Goal: Task Accomplishment & Management: Manage account settings

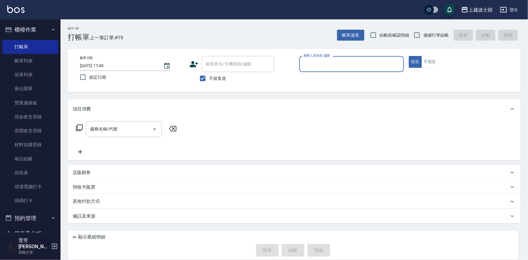
click at [323, 63] on input "服務人員姓名/編號" at bounding box center [351, 64] width 99 height 11
type input "思思-35"
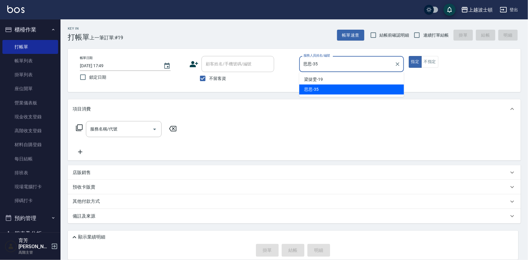
type button "true"
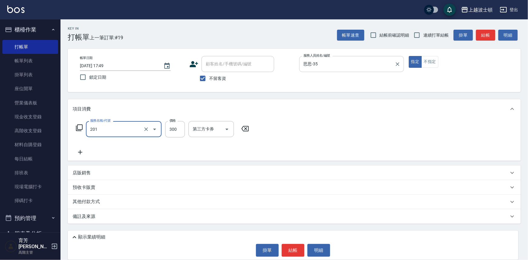
type input "洗髮(201)"
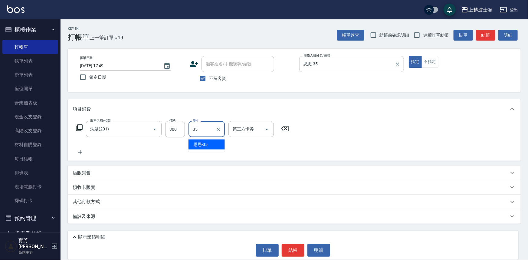
type input "思思-35"
click at [294, 252] on button "結帳" at bounding box center [293, 250] width 23 height 13
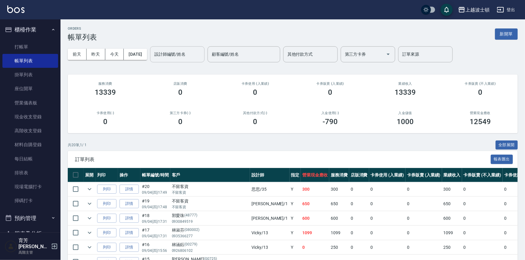
click at [175, 53] on input "設計師編號/姓名" at bounding box center [177, 54] width 49 height 11
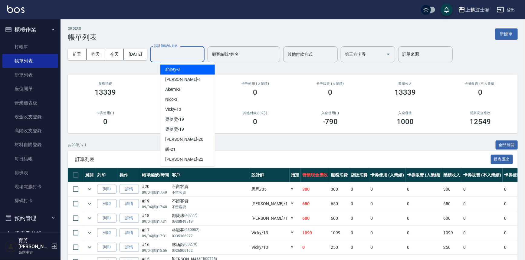
click at [181, 67] on div "shirey -0" at bounding box center [187, 69] width 54 height 10
type input "shirey-0"
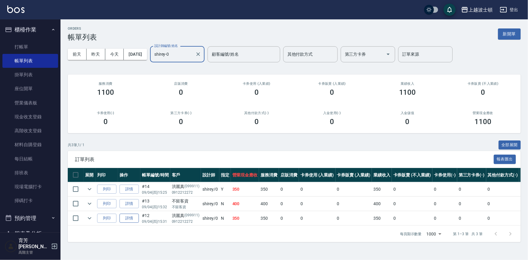
click at [131, 218] on link "詳情" at bounding box center [128, 217] width 19 height 9
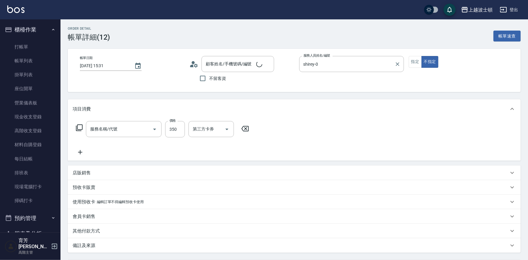
type input "[DATE] 15:31"
type input "shirey-0"
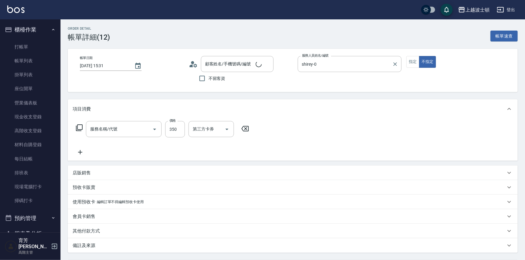
type input "[PERSON_NAME]/0912212272/099911"
type input "剪髮(305)"
click at [410, 62] on button "指定" at bounding box center [412, 62] width 13 height 12
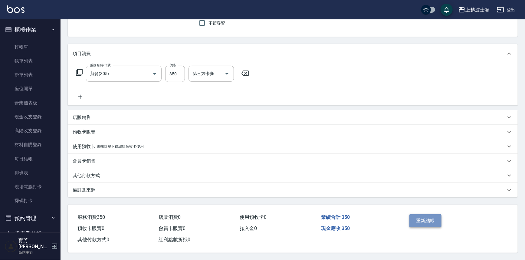
click at [431, 216] on button "重新結帳" at bounding box center [425, 220] width 32 height 13
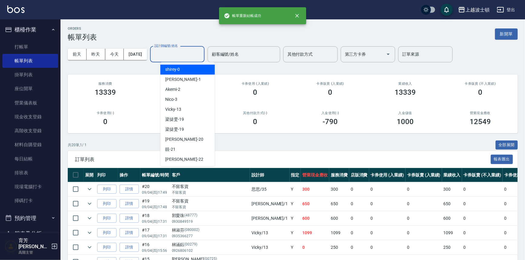
click at [188, 56] on input "設計師編號/姓名" at bounding box center [177, 54] width 49 height 11
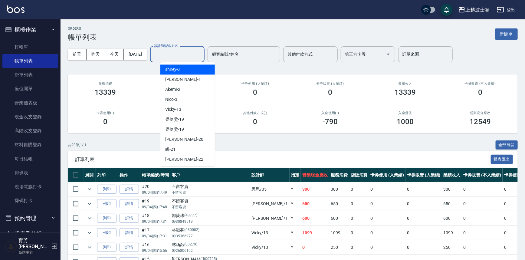
click at [191, 65] on div "shirey -0" at bounding box center [187, 69] width 54 height 10
type input "shirey-0"
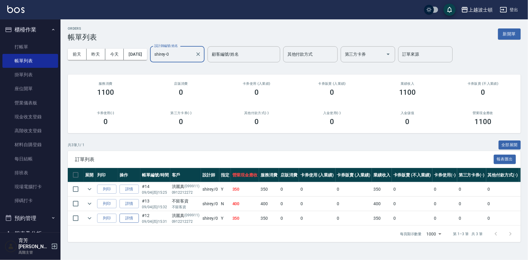
click at [123, 217] on link "詳情" at bounding box center [128, 217] width 19 height 9
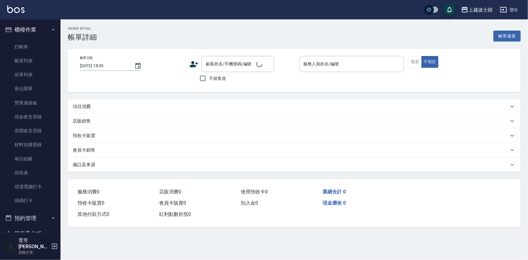
type input "[DATE] 15:31"
type input "shirey-0"
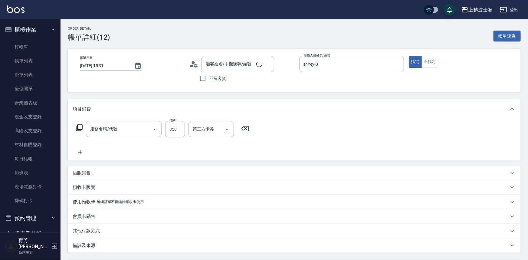
type input "剪髮(305)"
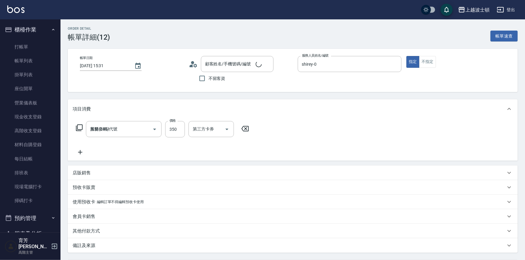
type input "[PERSON_NAME]/0912212272/099911"
click at [431, 63] on button "不指定" at bounding box center [427, 62] width 17 height 12
click at [207, 79] on input "不留客資" at bounding box center [202, 78] width 13 height 13
checkbox input "true"
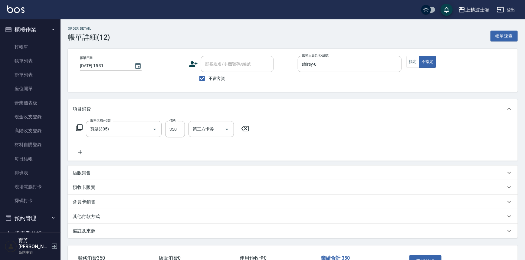
click at [245, 124] on div "服務名稱/代號 剪髮(305) 服務名稱/代號 價格 350 價格 第三方卡券 第三方卡券" at bounding box center [163, 129] width 180 height 16
click at [242, 129] on icon at bounding box center [244, 128] width 7 height 5
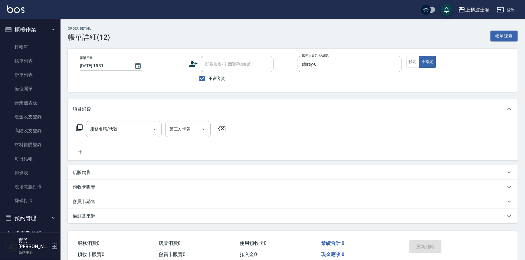
click at [79, 126] on icon at bounding box center [79, 127] width 7 height 7
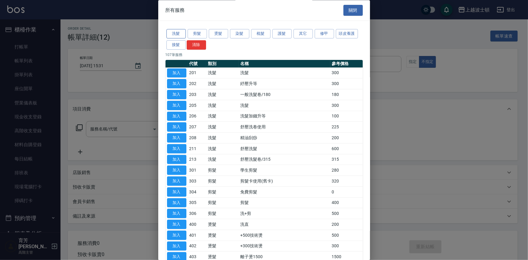
click at [182, 35] on button "洗髮" at bounding box center [175, 33] width 19 height 9
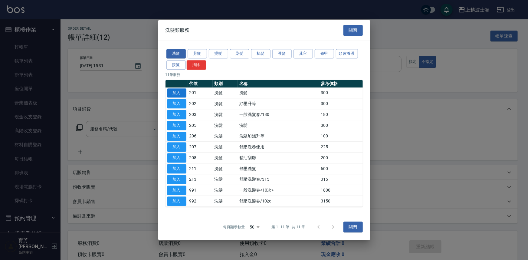
click at [182, 93] on button "加入" at bounding box center [176, 92] width 19 height 9
type input "洗髮(201)"
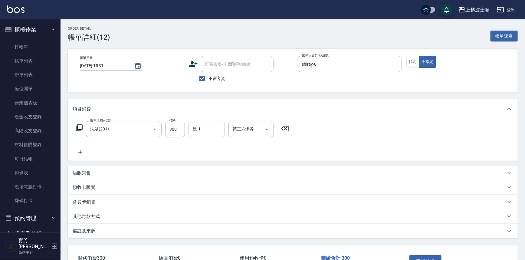
click at [212, 132] on input "洗-1" at bounding box center [206, 129] width 31 height 11
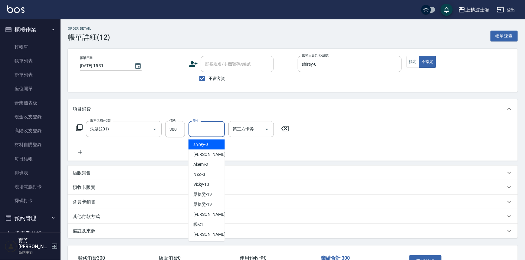
drag, startPoint x: 212, startPoint y: 142, endPoint x: 204, endPoint y: 142, distance: 7.9
click at [210, 143] on div "shirey -0" at bounding box center [206, 144] width 36 height 10
type input "shirey-0"
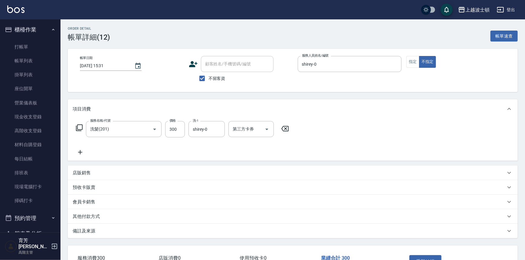
click at [76, 127] on icon at bounding box center [79, 127] width 7 height 7
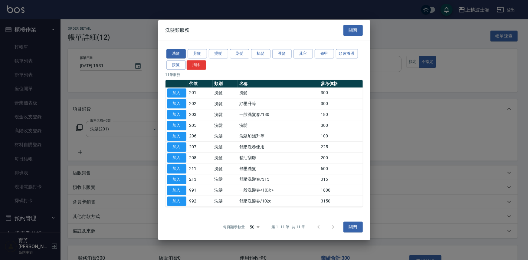
click at [202, 48] on div "洗髮 剪髮 燙髮 染髮 梳髮 護髮 其它 修甲 頭皮養護 接髮 清除" at bounding box center [263, 59] width 197 height 22
click at [202, 50] on button "剪髮" at bounding box center [196, 53] width 19 height 9
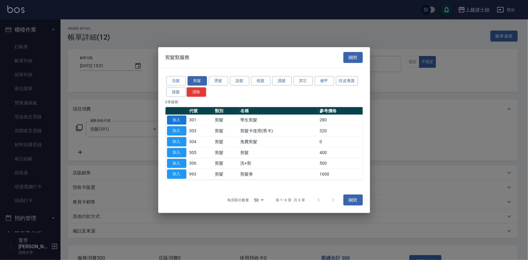
click at [178, 119] on button "加入" at bounding box center [176, 119] width 19 height 9
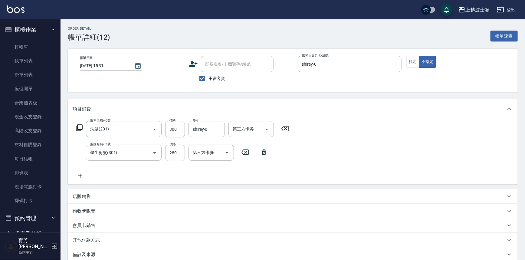
click at [184, 149] on div "服務名稱/代號 學生剪髮(301) 服務名稱/代號 價格 280 價格 第三方卡券 第三方卡券" at bounding box center [172, 153] width 199 height 16
click at [182, 151] on input "280" at bounding box center [175, 153] width 20 height 16
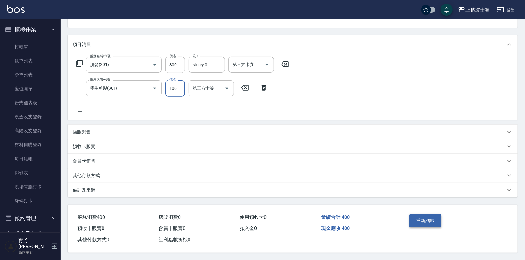
type input "100"
click at [424, 218] on button "重新結帳" at bounding box center [425, 220] width 32 height 13
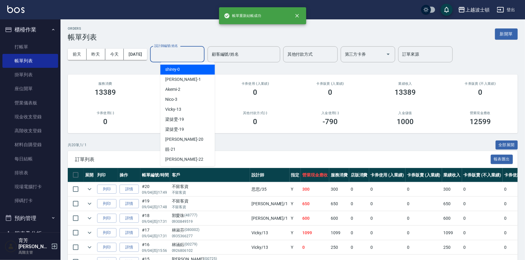
click at [182, 56] on input "設計師編號/姓名" at bounding box center [177, 54] width 49 height 11
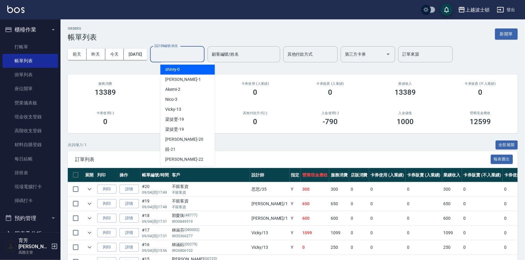
click at [179, 68] on div "shirey -0" at bounding box center [187, 69] width 54 height 10
type input "shirey-0"
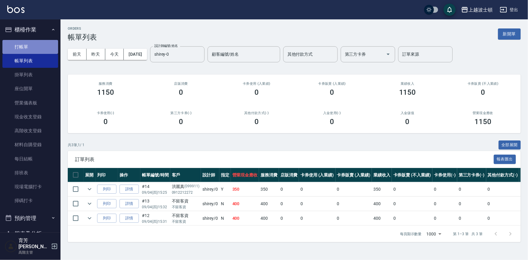
click at [34, 46] on link "打帳單" at bounding box center [30, 47] width 56 height 14
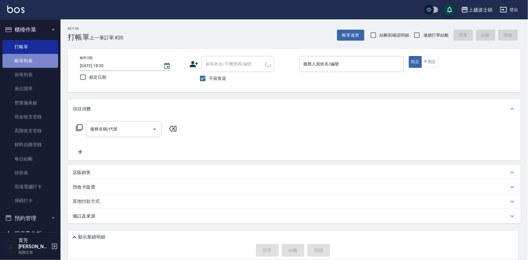
click at [33, 60] on link "帳單列表" at bounding box center [30, 61] width 56 height 14
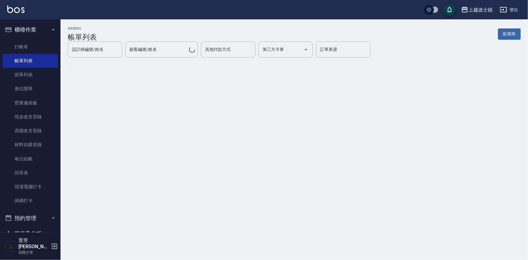
click at [163, 72] on div "ORDERS 帳單列表 新開單 設計師編號/姓名 設計師編號/姓名 顧客編號/姓名 顧客編號/姓名 其他付款方式 其他付款方式 第三方卡券 第三方卡券 訂單來…" at bounding box center [293, 51] width 467 height 65
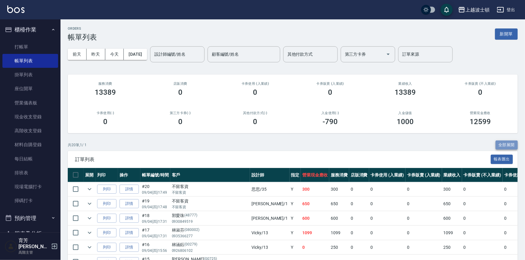
click at [501, 142] on button "全部展開" at bounding box center [506, 144] width 22 height 9
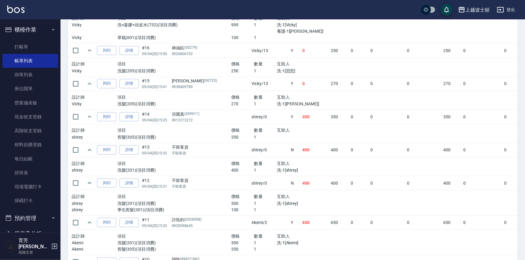
scroll to position [603, 0]
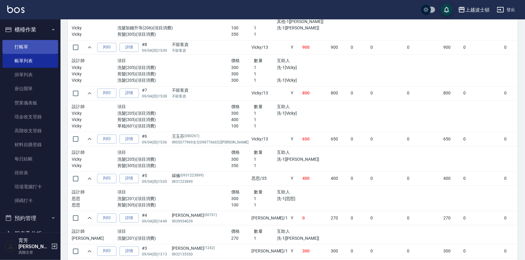
click at [30, 45] on link "打帳單" at bounding box center [30, 47] width 56 height 14
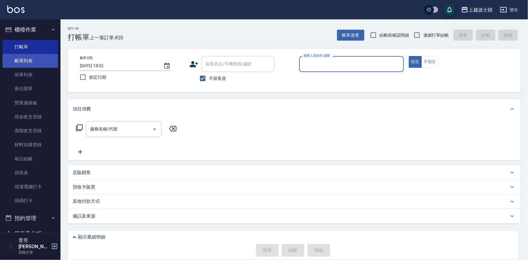
click at [28, 60] on link "帳單列表" at bounding box center [30, 61] width 56 height 14
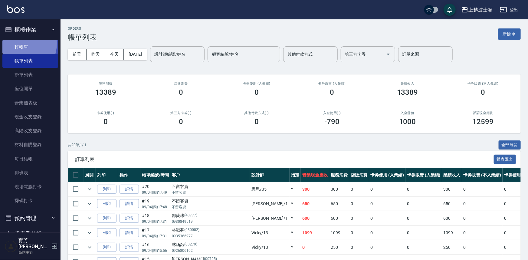
click at [20, 43] on link "打帳單" at bounding box center [30, 47] width 56 height 14
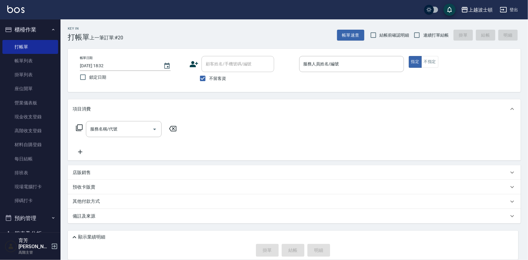
click at [313, 51] on div "帳單日期 [DATE] 18:32 鎖定日期 顧客姓名/手機號碼/編號 顧客姓名/手機號碼/編號 不留客資 服務人員姓名/編號 服務人員姓名/編號 指定 不指定" at bounding box center [294, 70] width 453 height 43
click at [318, 65] on input "服務人員姓名/編號" at bounding box center [351, 64] width 99 height 11
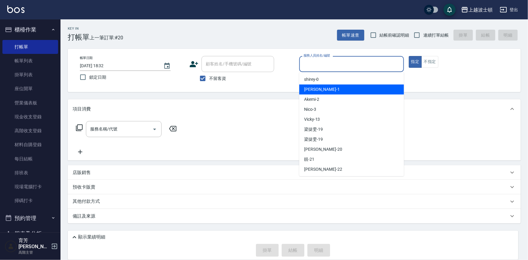
click at [314, 90] on span "[PERSON_NAME] -1" at bounding box center [322, 89] width 36 height 6
type input "[PERSON_NAME]-1"
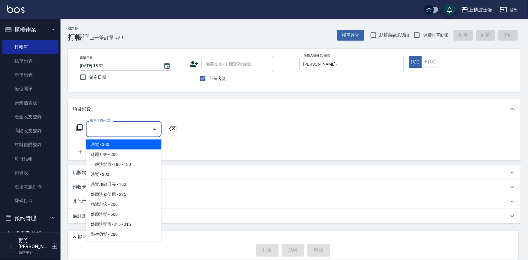
click at [127, 129] on input "服務名稱/代號" at bounding box center [119, 129] width 61 height 11
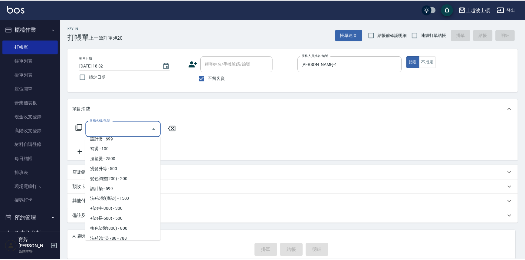
scroll to position [292, 0]
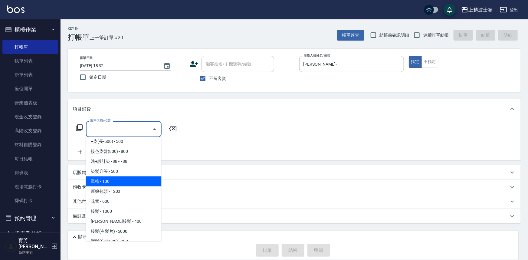
click at [132, 180] on span "單梳 - 130" at bounding box center [124, 181] width 76 height 10
type input "單梳(601)"
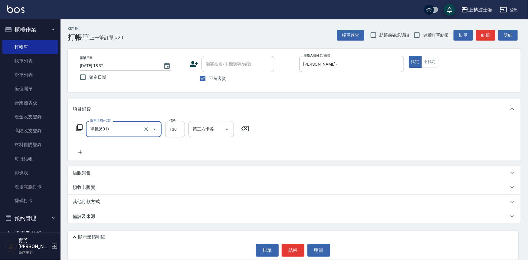
click at [171, 130] on input "130" at bounding box center [175, 129] width 20 height 16
type input "250"
click at [296, 249] on button "結帳" at bounding box center [293, 250] width 23 height 13
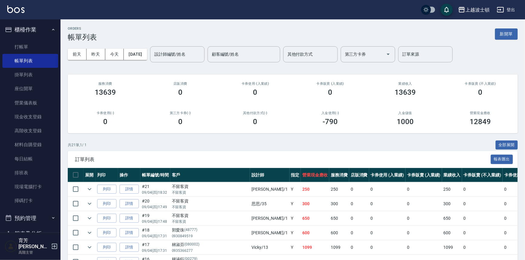
click at [3, 13] on div "上越波士頓 登出" at bounding box center [262, 9] width 525 height 19
click at [12, 9] on img at bounding box center [15, 9] width 17 height 8
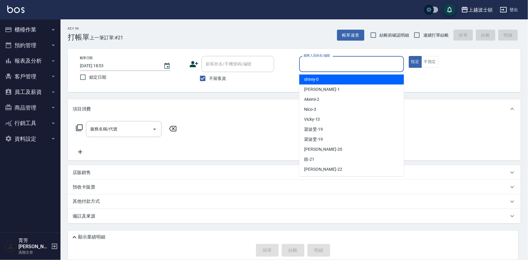
click at [308, 63] on input "服務人員姓名/編號" at bounding box center [351, 64] width 99 height 11
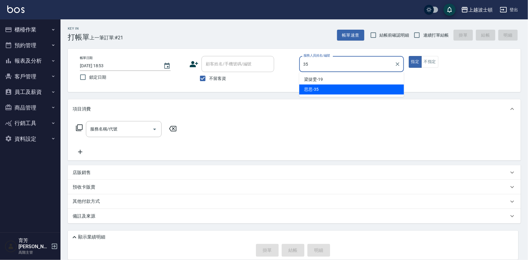
type input "思思-35"
type button "true"
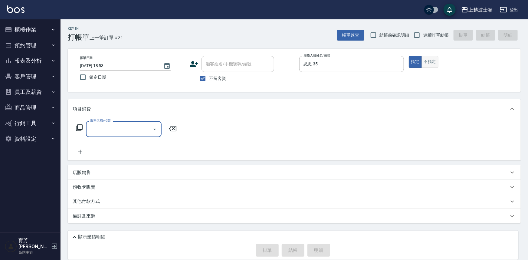
click at [424, 61] on button "不指定" at bounding box center [429, 62] width 17 height 12
type button "false"
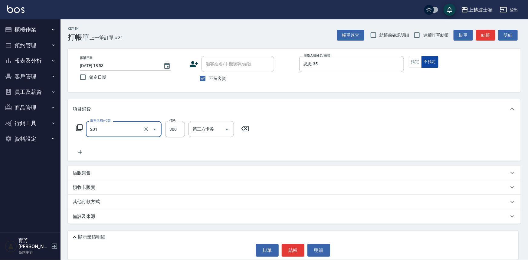
type input "洗髮(201)"
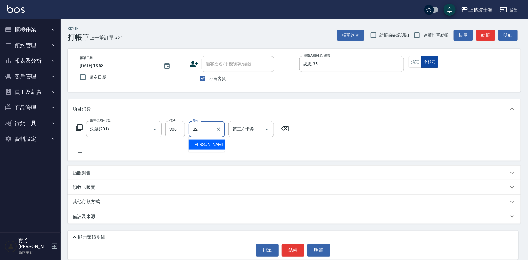
type input "[PERSON_NAME]-22"
click at [288, 244] on button "結帳" at bounding box center [293, 250] width 23 height 13
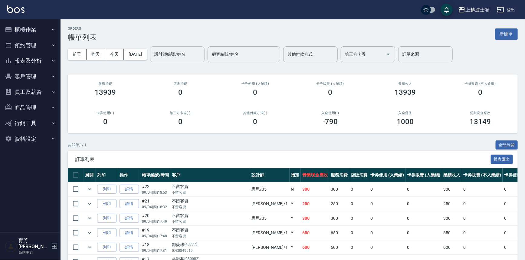
click at [192, 56] on input "設計師編號/姓名" at bounding box center [177, 54] width 49 height 11
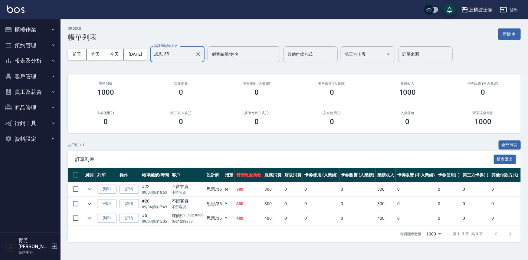
type input "思思-35"
click at [20, 9] on img at bounding box center [15, 9] width 17 height 8
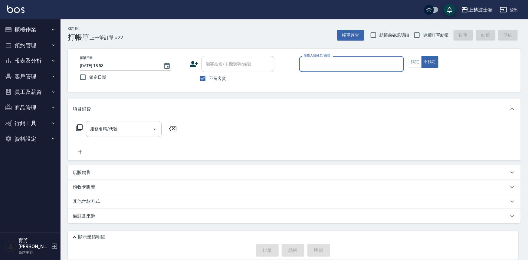
drag, startPoint x: 201, startPoint y: 75, endPoint x: 215, endPoint y: 69, distance: 15.2
click at [202, 75] on input "不留客資" at bounding box center [202, 78] width 13 height 13
checkbox input "false"
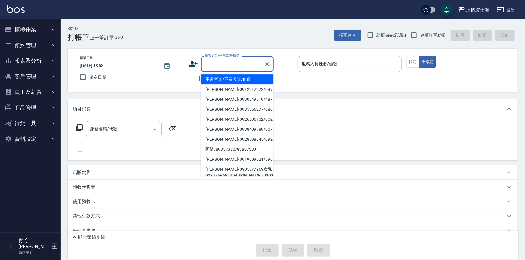
click at [216, 68] on input "顧客姓名/手機號碼/編號" at bounding box center [233, 64] width 58 height 11
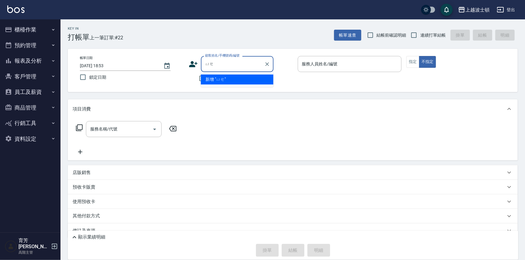
type input "月"
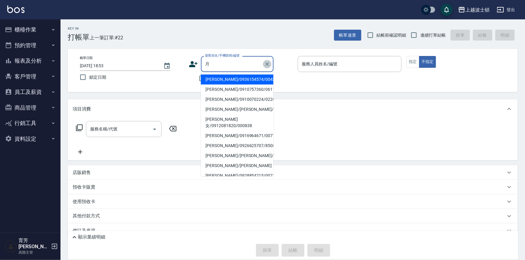
click at [266, 64] on icon "Clear" at bounding box center [267, 64] width 6 height 6
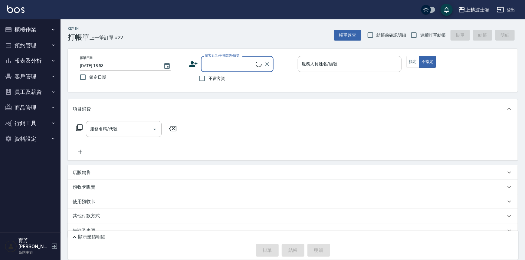
click at [211, 68] on input "顧客姓名/手機號碼/編號" at bounding box center [230, 64] width 52 height 11
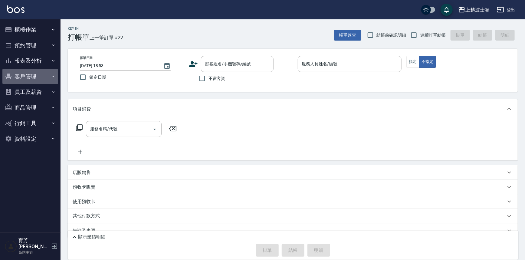
click at [49, 72] on button "客戶管理" at bounding box center [30, 77] width 56 height 16
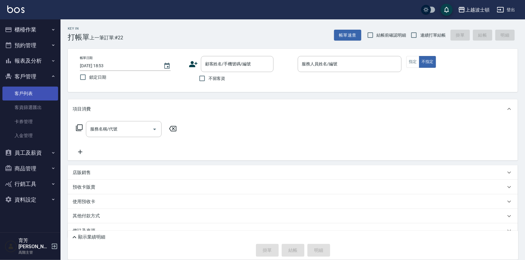
click at [40, 90] on link "客戶列表" at bounding box center [30, 93] width 56 height 14
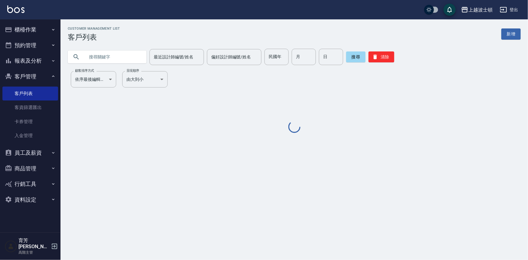
click at [111, 54] on input "text" at bounding box center [113, 57] width 57 height 16
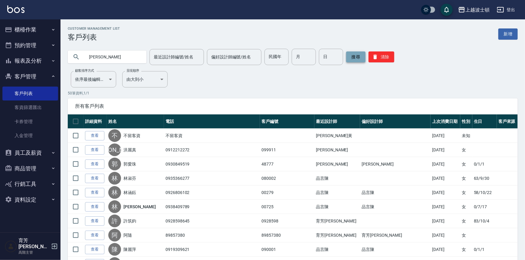
type input "[PERSON_NAME]"
drag, startPoint x: 362, startPoint y: 55, endPoint x: 359, endPoint y: 57, distance: 3.1
click at [362, 56] on button "搜尋" at bounding box center [355, 56] width 19 height 11
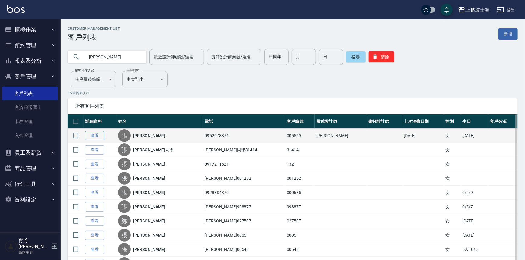
click at [93, 135] on link "查看" at bounding box center [94, 135] width 19 height 9
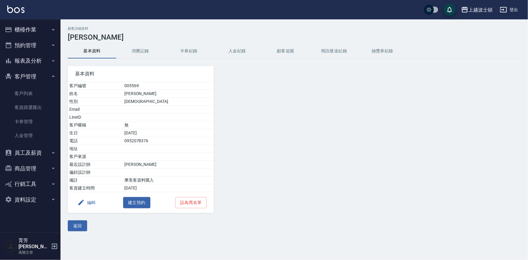
click at [134, 50] on button "消費記錄" at bounding box center [140, 51] width 48 height 15
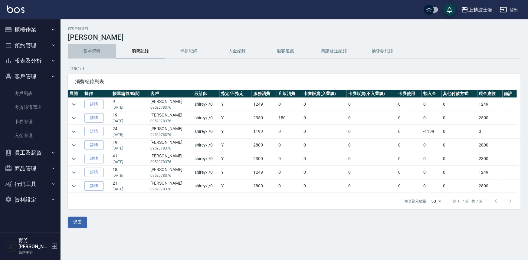
click at [86, 49] on button "基本資料" at bounding box center [92, 51] width 48 height 15
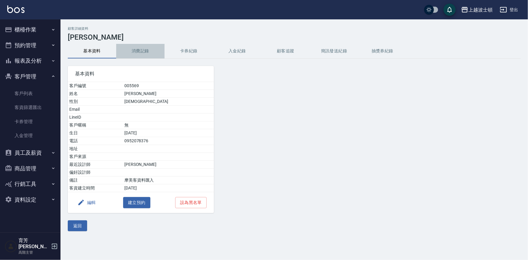
click at [129, 48] on button "消費記錄" at bounding box center [140, 51] width 48 height 15
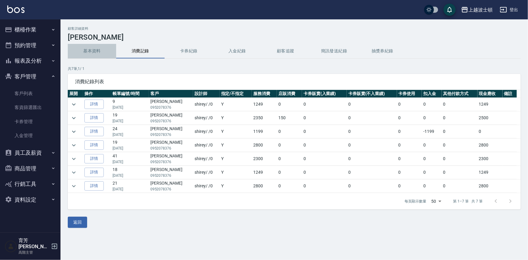
click at [87, 50] on button "基本資料" at bounding box center [92, 51] width 48 height 15
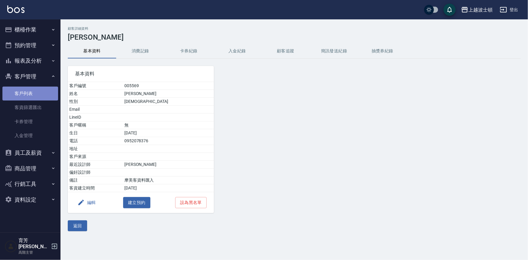
click at [37, 95] on link "客戶列表" at bounding box center [30, 93] width 56 height 14
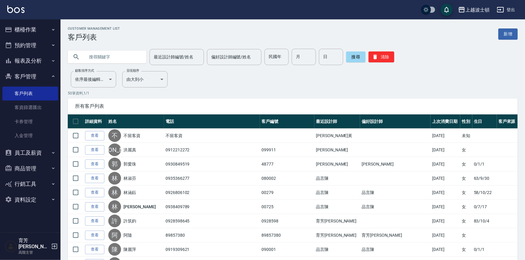
click at [123, 51] on input "text" at bounding box center [113, 57] width 57 height 16
type input "秋美"
click at [352, 61] on button "搜尋" at bounding box center [355, 56] width 19 height 11
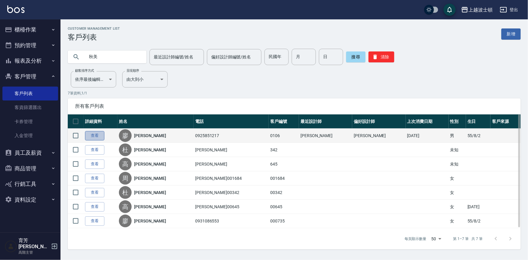
click at [96, 135] on link "查看" at bounding box center [94, 135] width 19 height 9
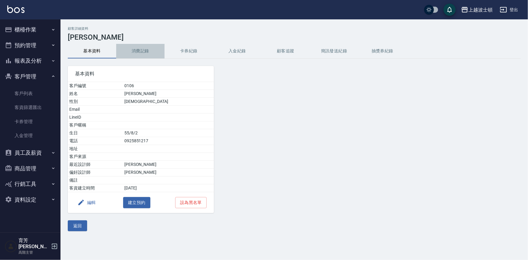
click at [135, 48] on button "消費記錄" at bounding box center [140, 51] width 48 height 15
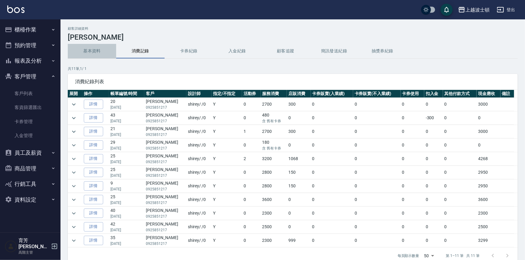
click at [89, 54] on button "基本資料" at bounding box center [92, 51] width 48 height 15
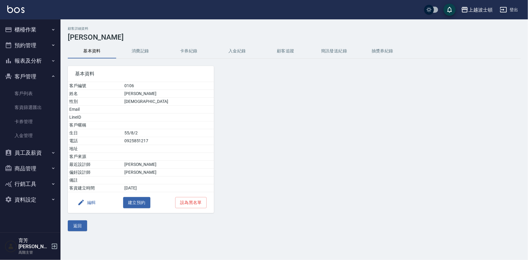
click at [68, 44] on button "基本資料" at bounding box center [92, 51] width 48 height 15
click at [24, 77] on button "客戶管理" at bounding box center [30, 77] width 56 height 16
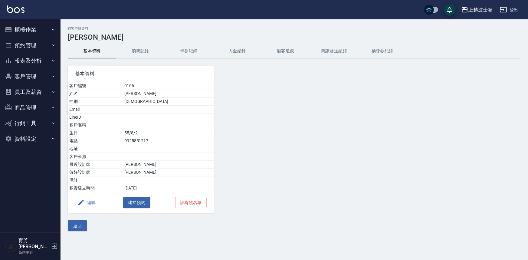
click at [26, 28] on button "櫃檯作業" at bounding box center [30, 30] width 56 height 16
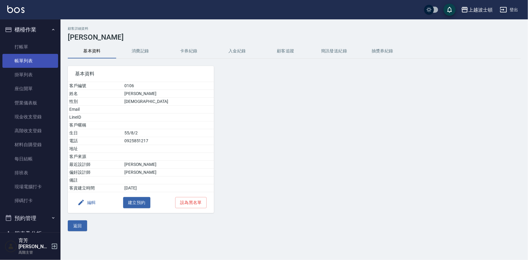
click at [20, 58] on link "帳單列表" at bounding box center [30, 61] width 56 height 14
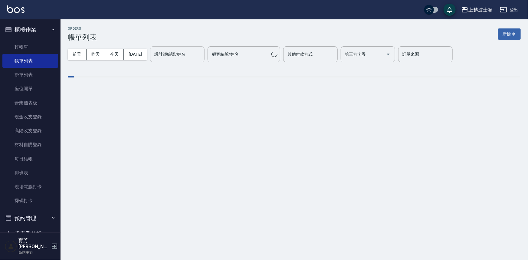
click at [187, 57] on input "設計師編號/姓名" at bounding box center [177, 54] width 49 height 11
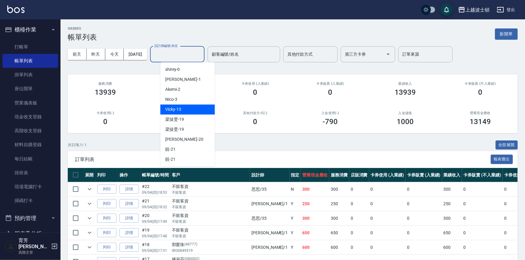
click at [183, 108] on div "Vicky -13" at bounding box center [187, 109] width 54 height 10
type input "Vicky-13"
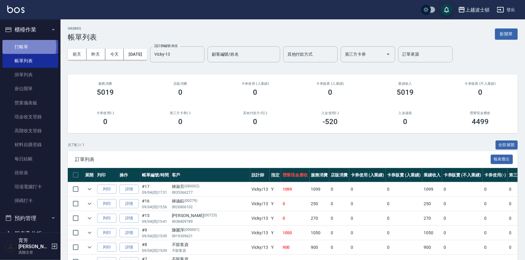
click at [23, 46] on link "打帳單" at bounding box center [30, 47] width 56 height 14
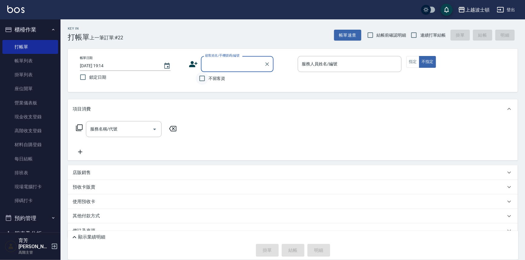
click at [206, 76] on input "不留客資" at bounding box center [202, 78] width 13 height 13
checkbox input "true"
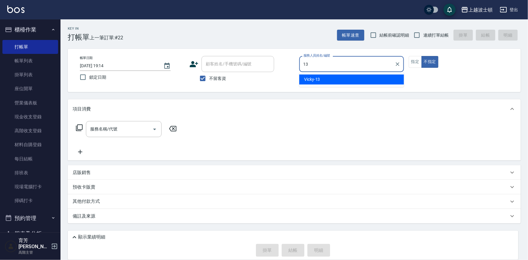
type input "Vicky-13"
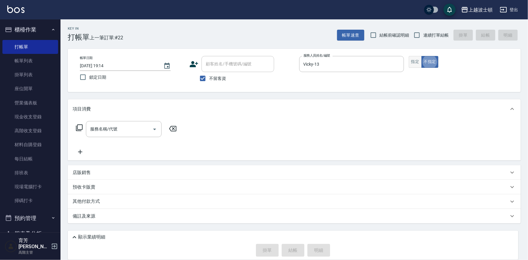
type button "false"
click at [140, 129] on input "服務名稱/代號" at bounding box center [119, 129] width 61 height 11
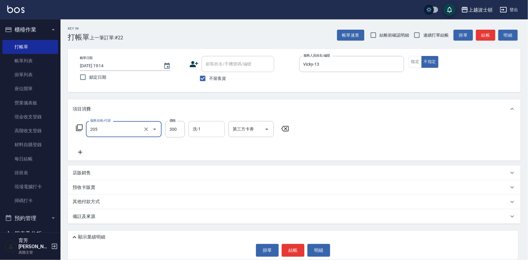
type input "洗髮(205)"
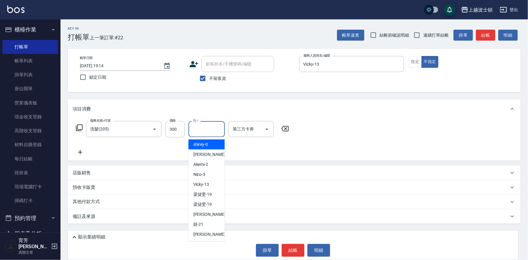
click at [209, 129] on input "洗-1" at bounding box center [206, 129] width 31 height 11
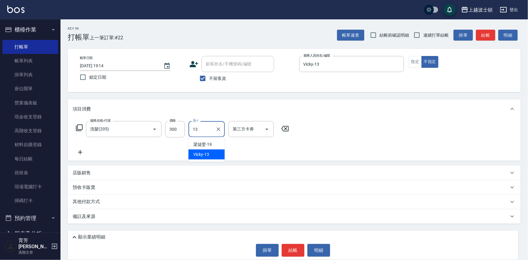
type input "Vicky-13"
click at [299, 246] on button "結帳" at bounding box center [293, 250] width 23 height 13
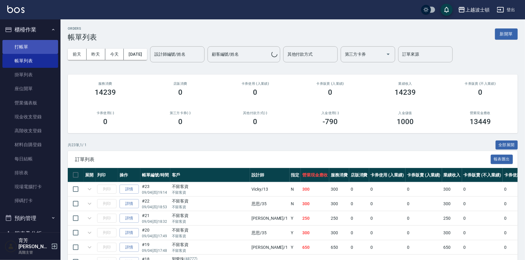
click at [24, 46] on link "打帳單" at bounding box center [30, 47] width 56 height 14
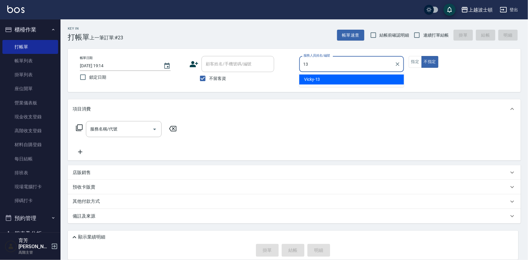
type input "Vicky-13"
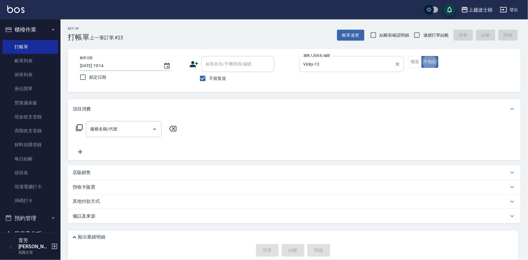
type button "false"
click at [413, 63] on button "指定" at bounding box center [415, 62] width 13 height 12
click at [132, 121] on div "服務名稱/代號" at bounding box center [124, 129] width 76 height 16
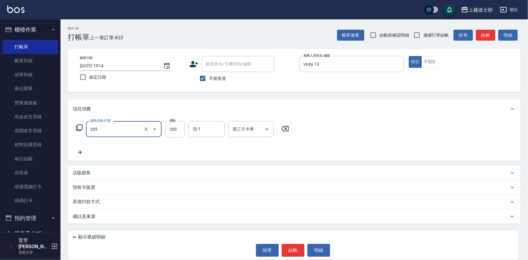
type input "洗髮(205)"
click at [81, 154] on icon at bounding box center [80, 151] width 15 height 7
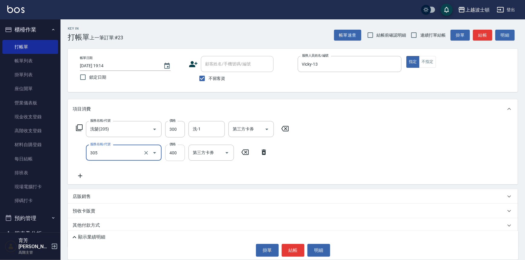
type input "剪髮(305)"
click at [170, 153] on input "400" at bounding box center [175, 153] width 20 height 16
type input "350"
click at [181, 130] on input "300" at bounding box center [175, 129] width 20 height 16
type input "270"
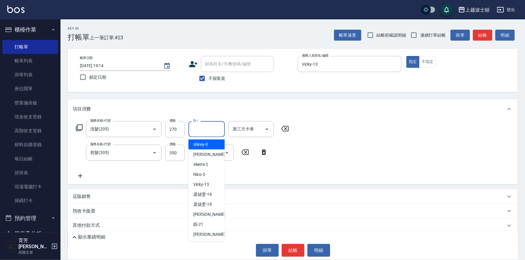
click at [197, 130] on input "洗-1" at bounding box center [206, 129] width 31 height 11
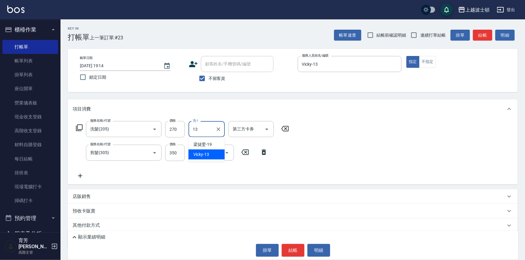
type input "Vicky-13"
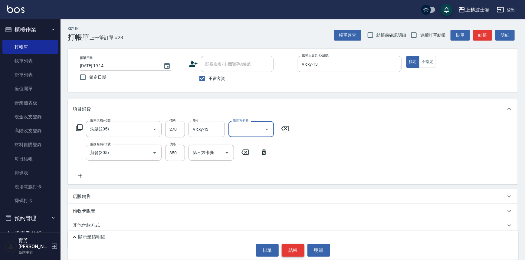
click at [297, 248] on button "結帳" at bounding box center [293, 250] width 23 height 13
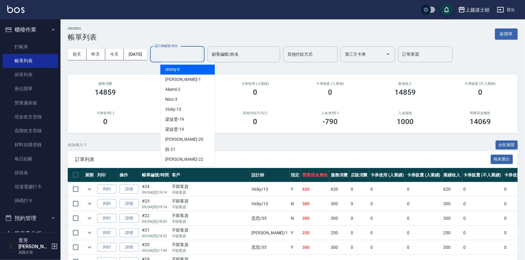
click at [182, 52] on input "設計師編號/姓名" at bounding box center [177, 54] width 49 height 11
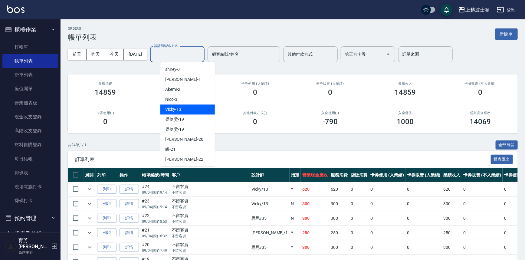
click at [185, 112] on div "Vicky -13" at bounding box center [187, 109] width 54 height 10
type input "Vicky-13"
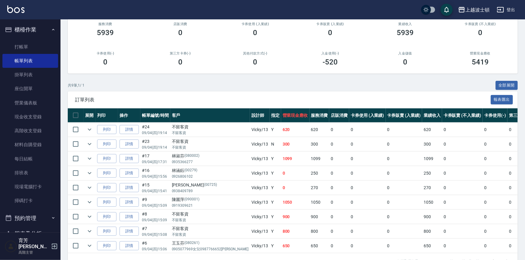
scroll to position [80, 0]
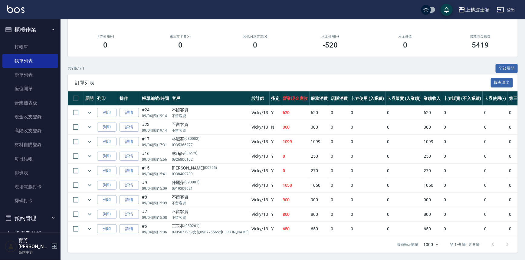
click at [29, 28] on button "櫃檯作業" at bounding box center [30, 30] width 56 height 16
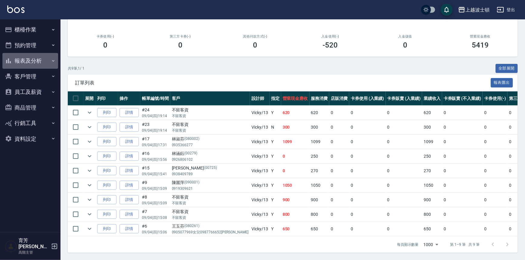
click at [28, 62] on button "報表及分析" at bounding box center [30, 61] width 56 height 16
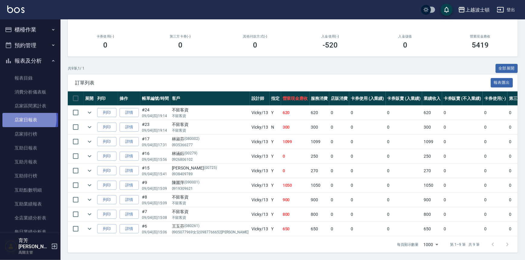
click at [22, 118] on link "店家日報表" at bounding box center [30, 120] width 56 height 14
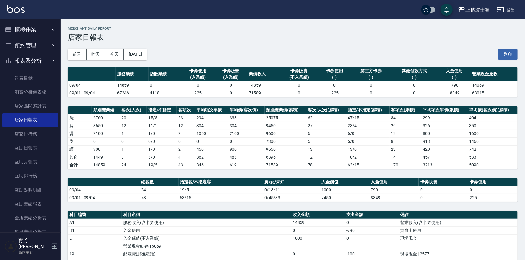
scroll to position [115, 0]
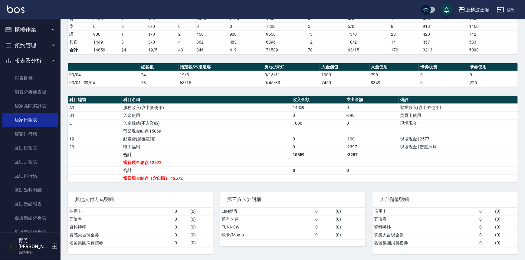
click at [24, 30] on button "櫃檯作業" at bounding box center [30, 30] width 56 height 16
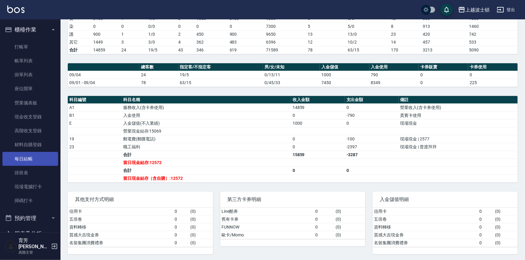
click at [24, 160] on link "每日結帳" at bounding box center [30, 159] width 56 height 14
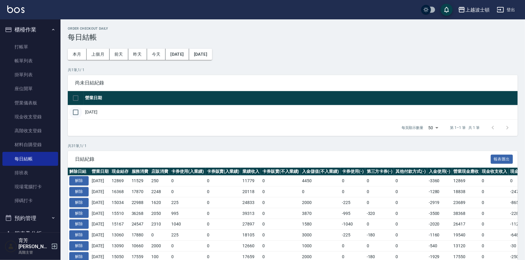
click at [76, 111] on input "checkbox" at bounding box center [75, 112] width 13 height 13
checkbox input "true"
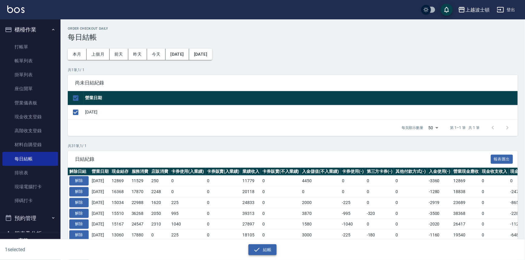
click at [259, 251] on icon "button" at bounding box center [256, 249] width 7 height 7
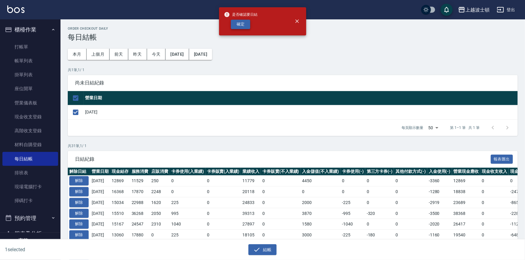
click at [245, 25] on button "確定" at bounding box center [240, 24] width 19 height 9
checkbox input "false"
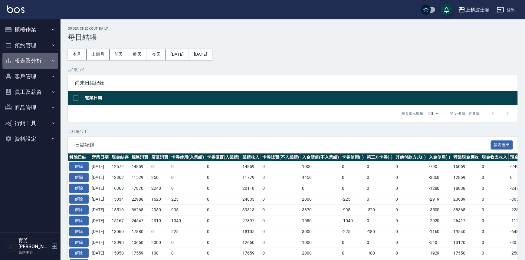
click at [33, 59] on button "報表及分析" at bounding box center [30, 61] width 56 height 16
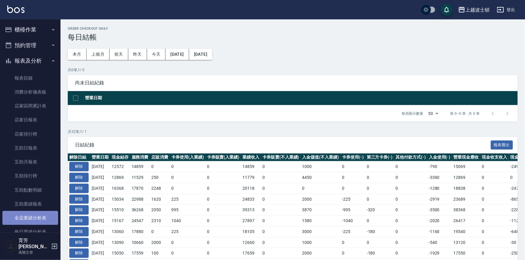
click at [30, 219] on link "全店業績分析表" at bounding box center [30, 218] width 56 height 14
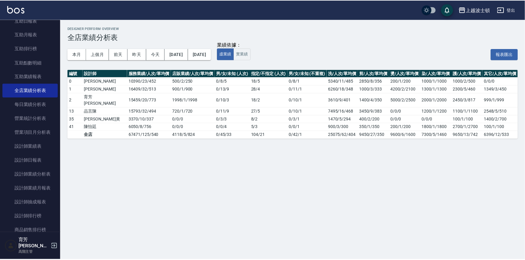
scroll to position [132, 0]
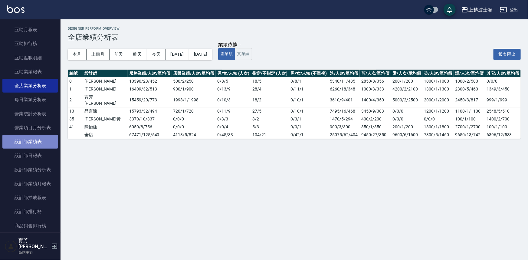
click at [36, 141] on link "設計師業績表" at bounding box center [30, 142] width 56 height 14
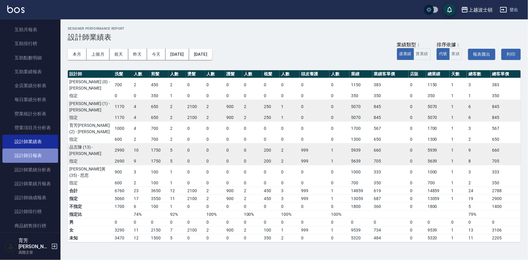
click at [34, 154] on link "設計師日報表" at bounding box center [30, 155] width 56 height 14
